Goal: Obtain resource: Download file/media

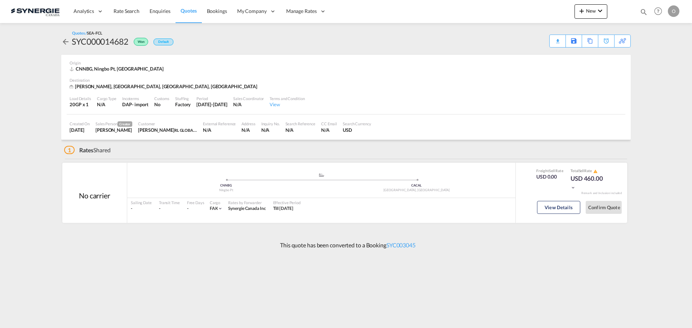
click at [644, 12] on md-icon "icon-magnify" at bounding box center [643, 12] width 8 height 8
click at [539, 13] on select "Bookings Quotes Enquiries" at bounding box center [529, 11] width 34 height 13
select select "Quotes"
click at [512, 5] on select "Bookings Quotes Enquiries" at bounding box center [529, 11] width 34 height 13
click at [559, 13] on input at bounding box center [589, 11] width 90 height 13
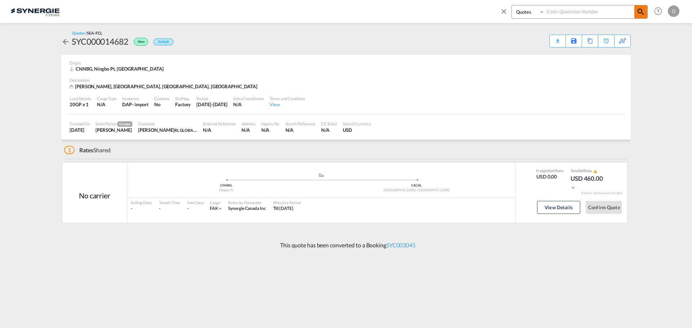
paste input "SYC000014711"
type input "SYC000014711"
click at [643, 10] on md-icon "icon-magnify" at bounding box center [640, 12] width 9 height 9
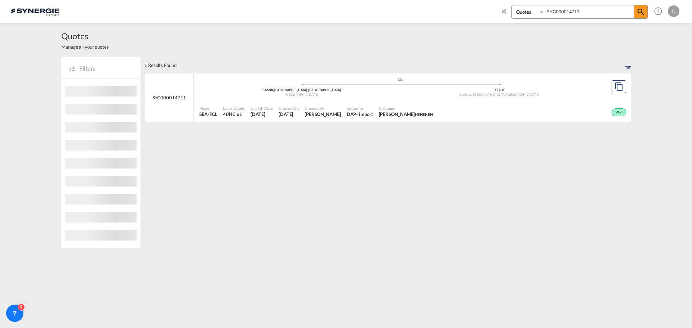
click at [427, 117] on span "[PERSON_NAME] HENEKEN" at bounding box center [406, 114] width 54 height 6
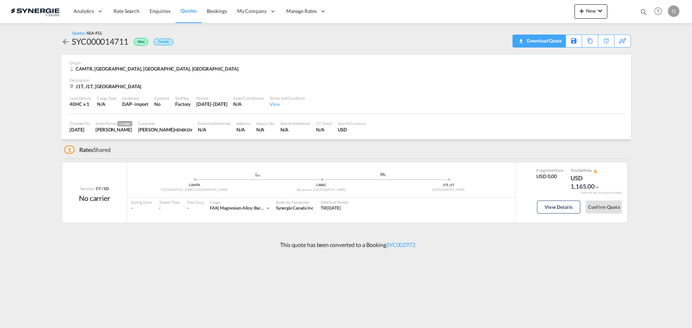
click at [550, 41] on div "Download Quote" at bounding box center [543, 41] width 37 height 12
